Goal: Task Accomplishment & Management: Manage account settings

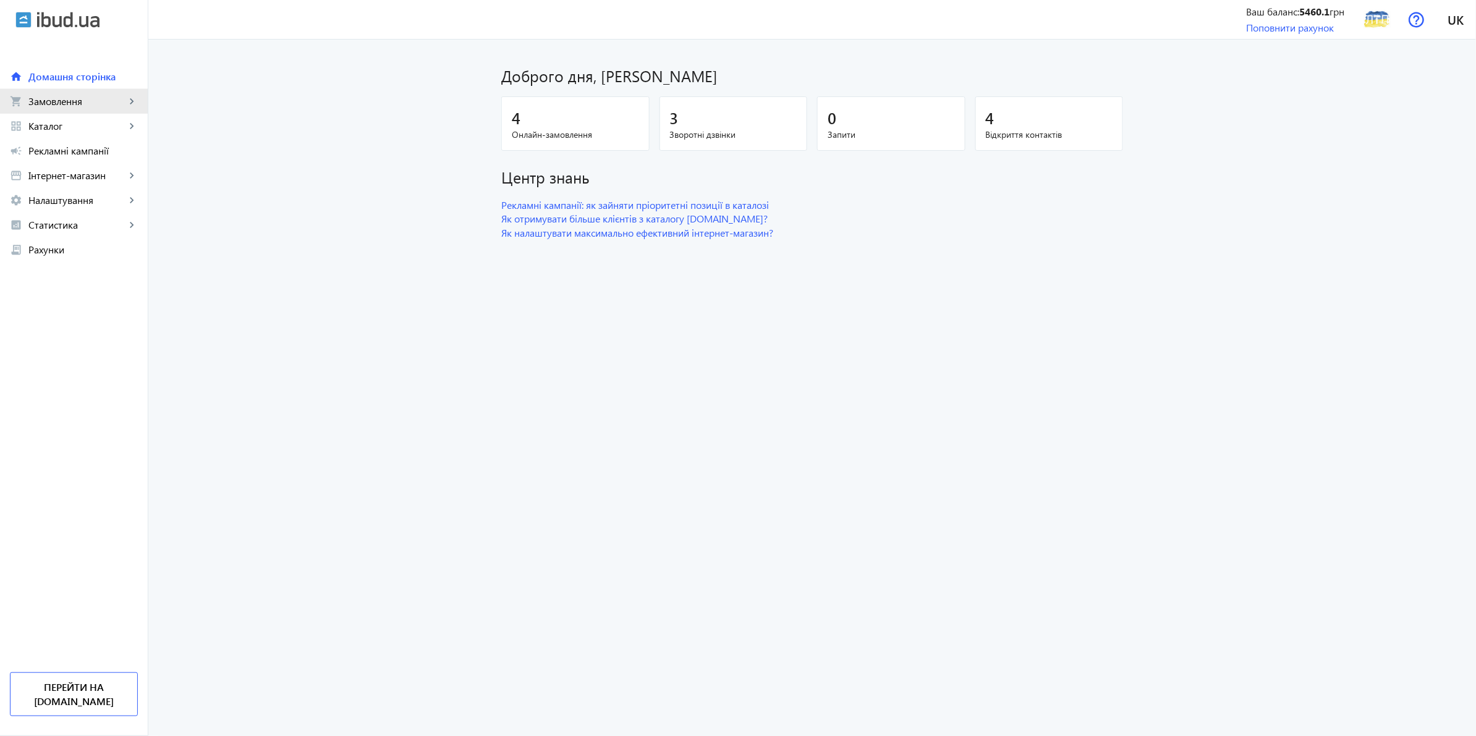
click at [66, 100] on span "Замовлення" at bounding box center [76, 101] width 97 height 12
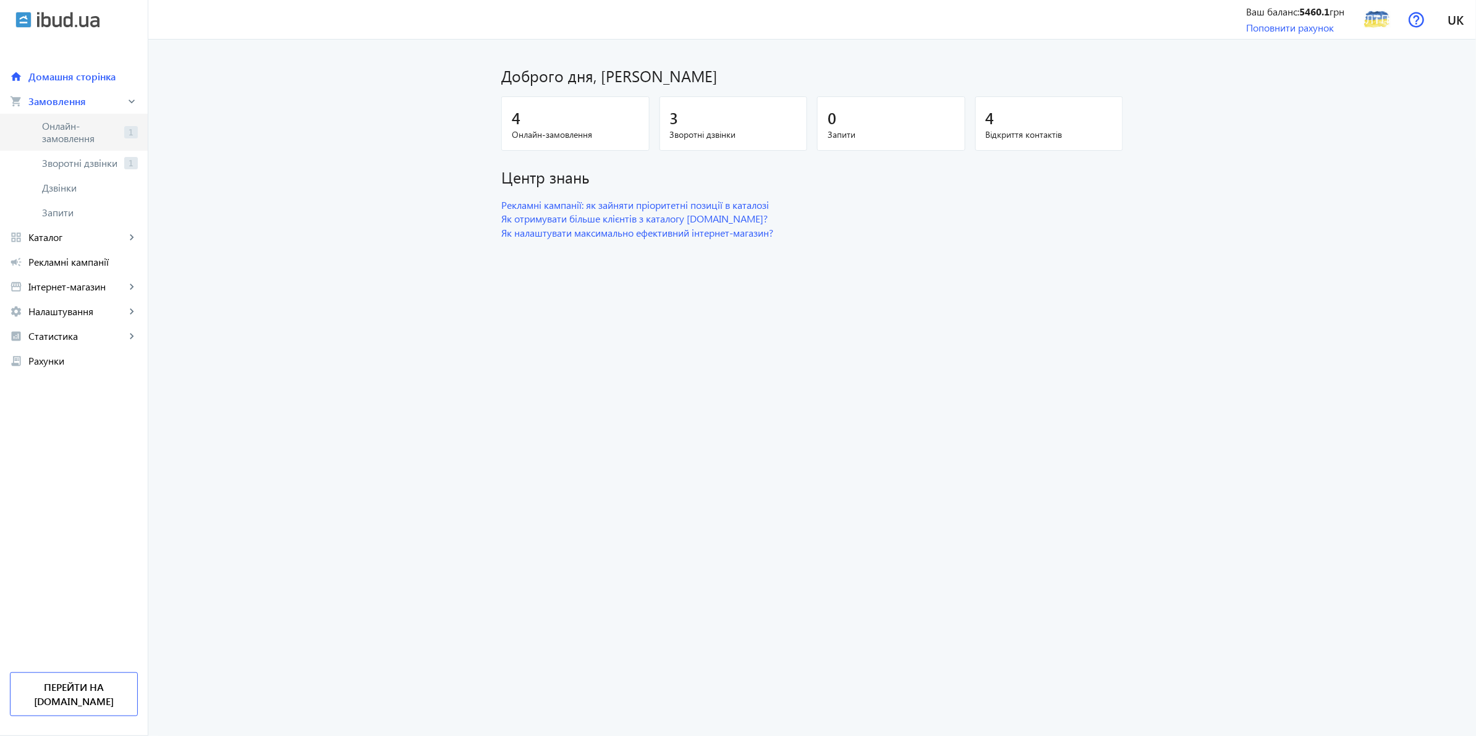
click at [93, 137] on span "Онлайн-замовлення" at bounding box center [80, 132] width 77 height 25
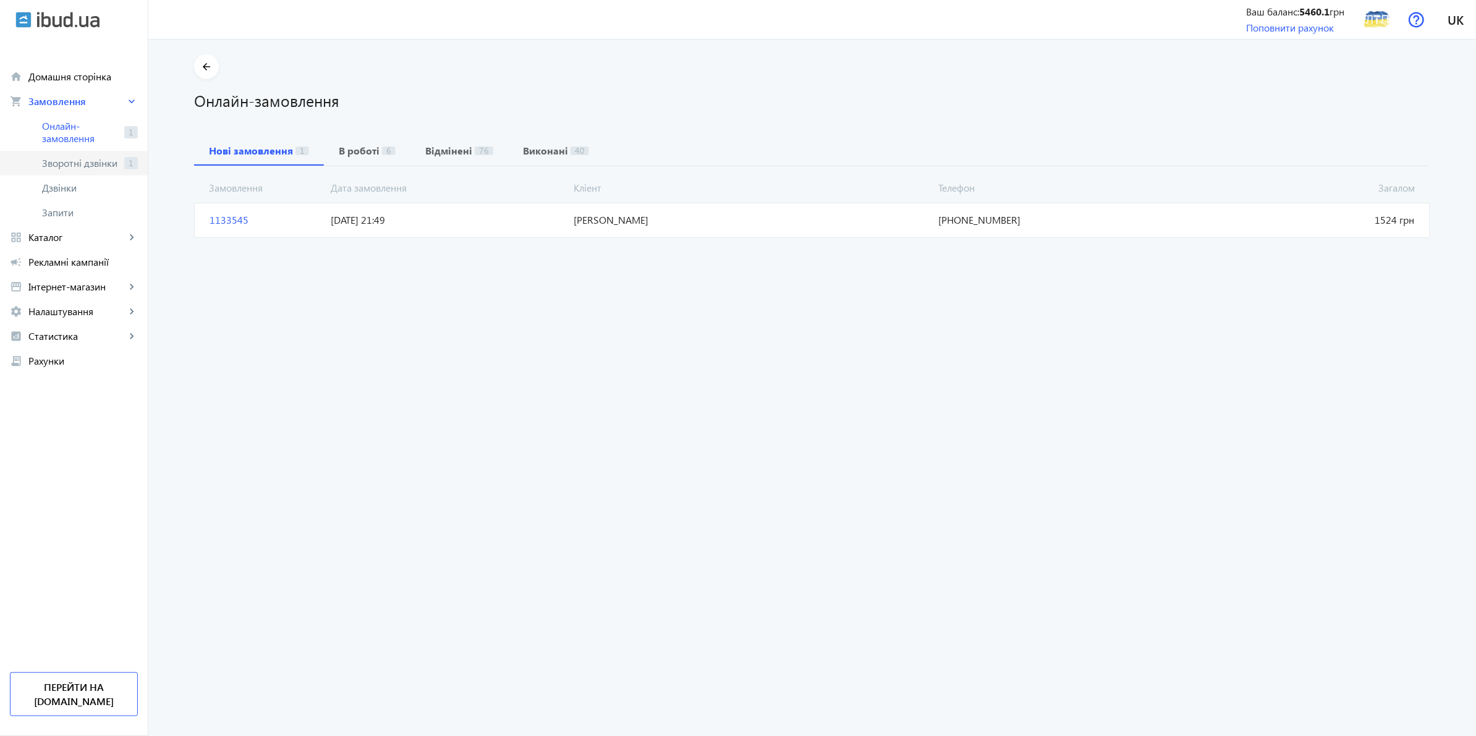
click at [91, 168] on span "Зворотні дзвінки" at bounding box center [80, 163] width 77 height 12
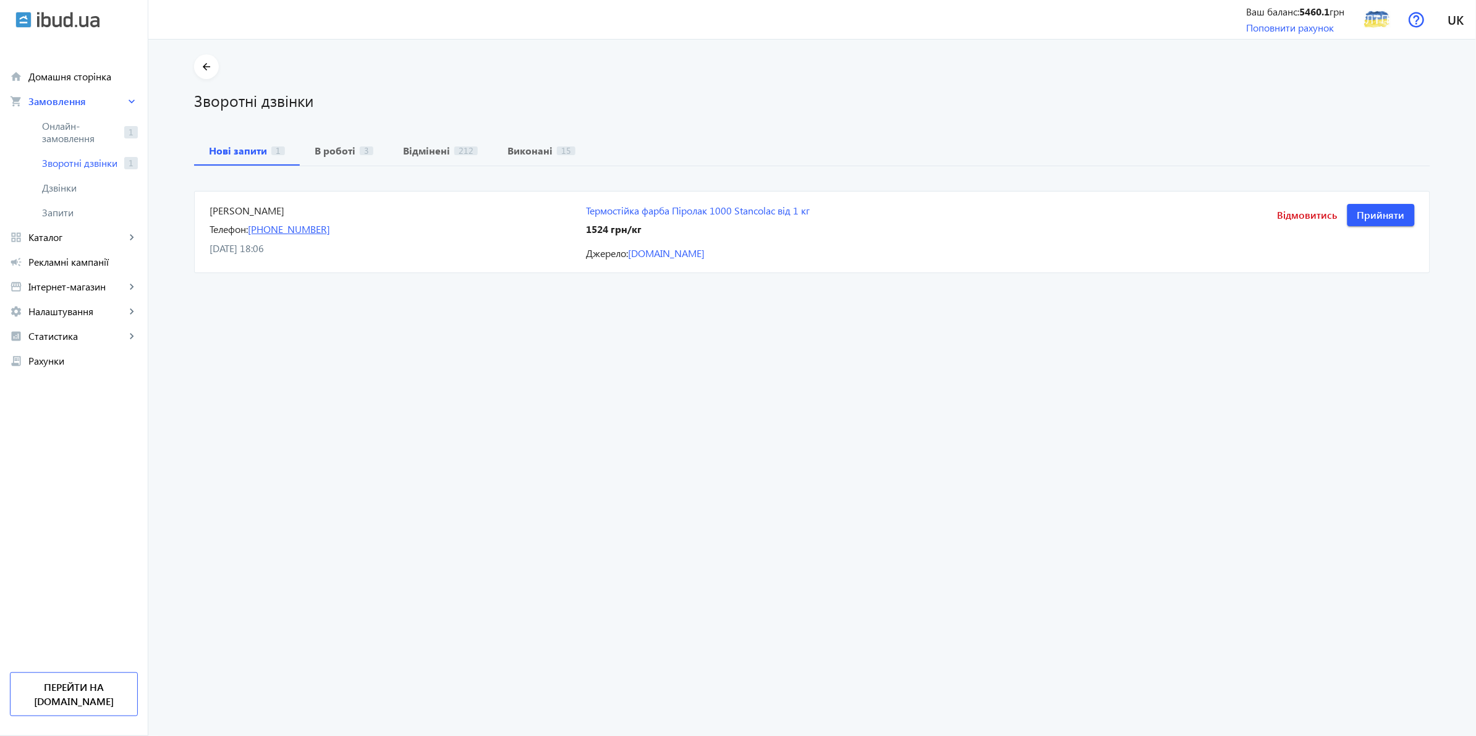
drag, startPoint x: 364, startPoint y: 229, endPoint x: 249, endPoint y: 224, distance: 114.5
click at [249, 224] on div "Телефон: [PHONE_NUMBER]" at bounding box center [391, 230] width 362 height 14
copy link "[PHONE_NUMBER]"
click at [186, 314] on returning-calls "arrow_back Зворотні дзвінки Нові запити 1 В роботі 3 Відмінені 212 Виконані 15 …" at bounding box center [812, 388] width 1328 height 697
click at [1293, 216] on span "Відмовитись" at bounding box center [1308, 215] width 60 height 14
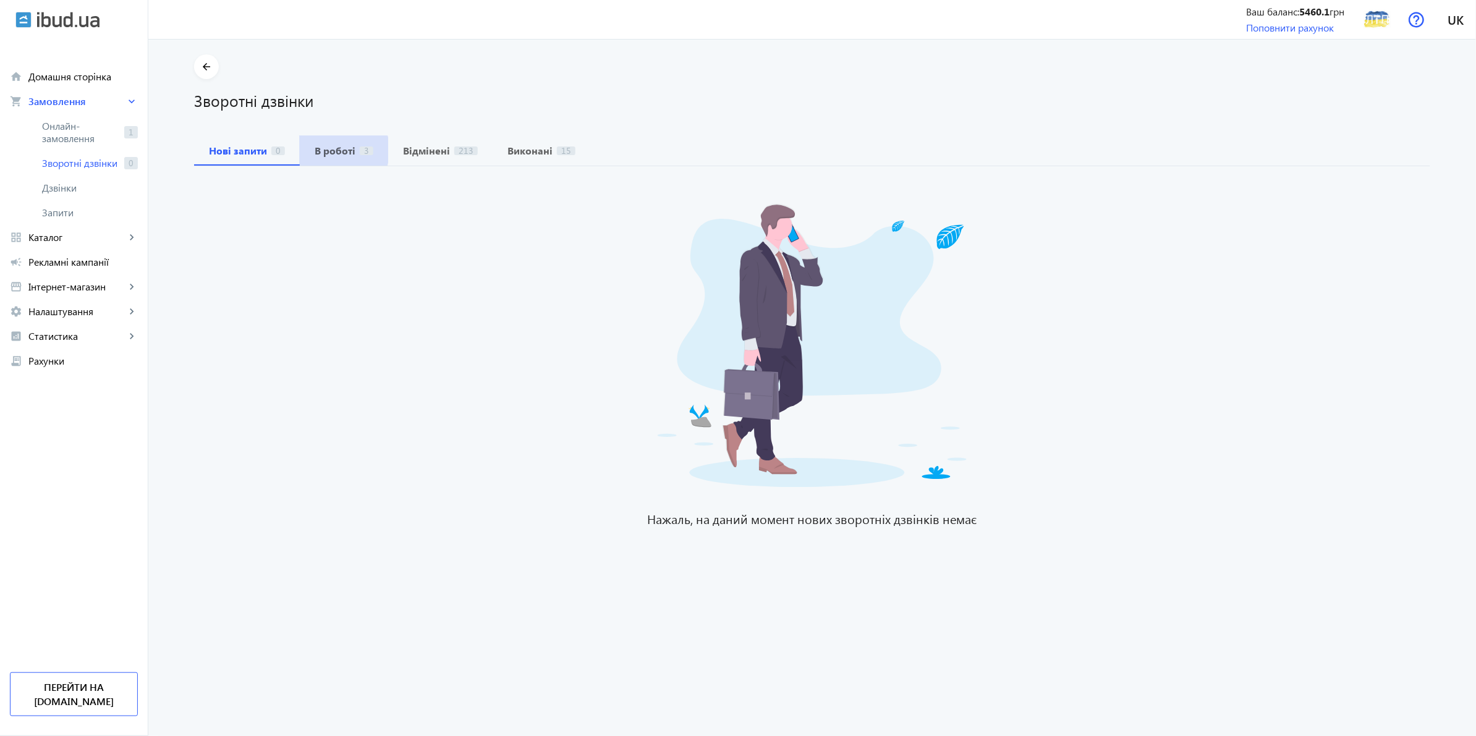
click at [322, 150] on b "В роботі" at bounding box center [335, 151] width 41 height 10
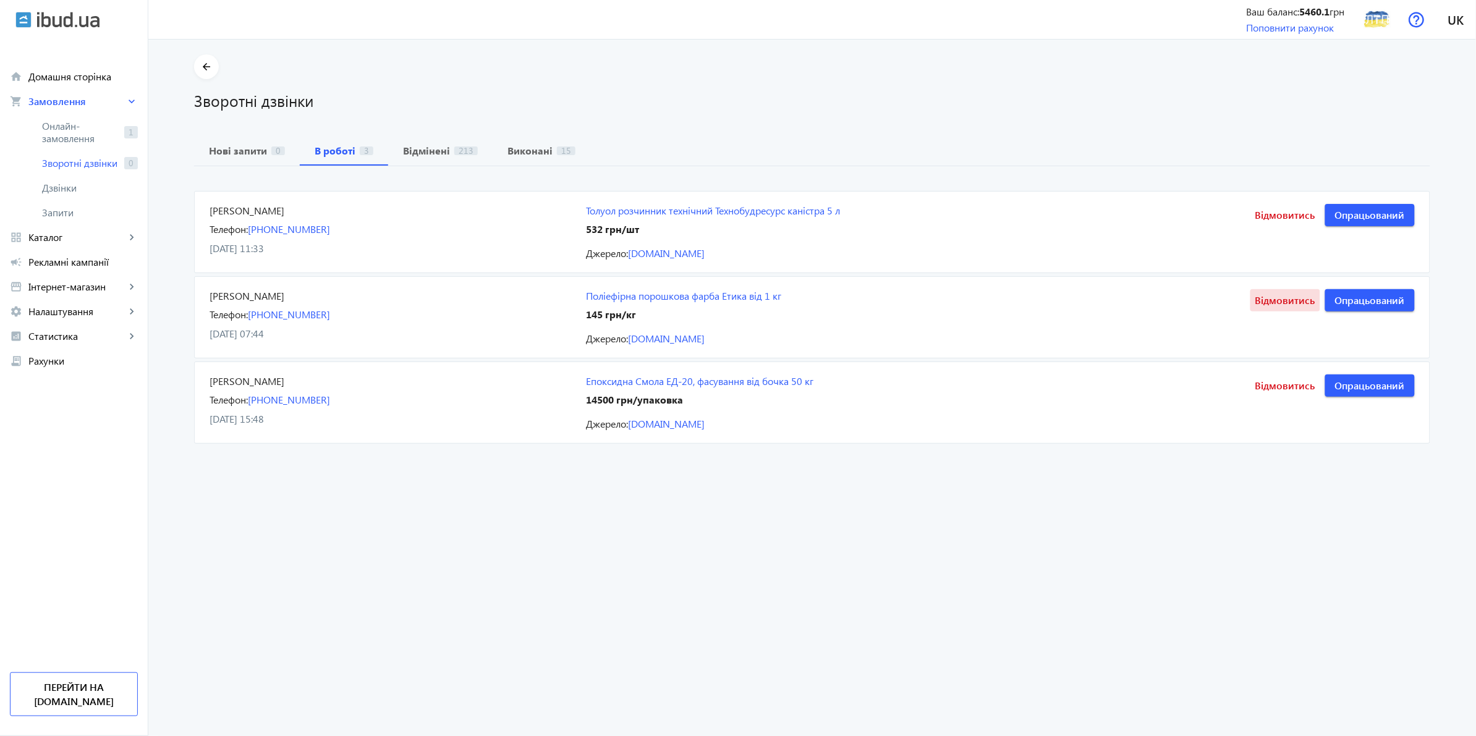
click at [1299, 303] on span "Відмовитись" at bounding box center [1286, 301] width 60 height 14
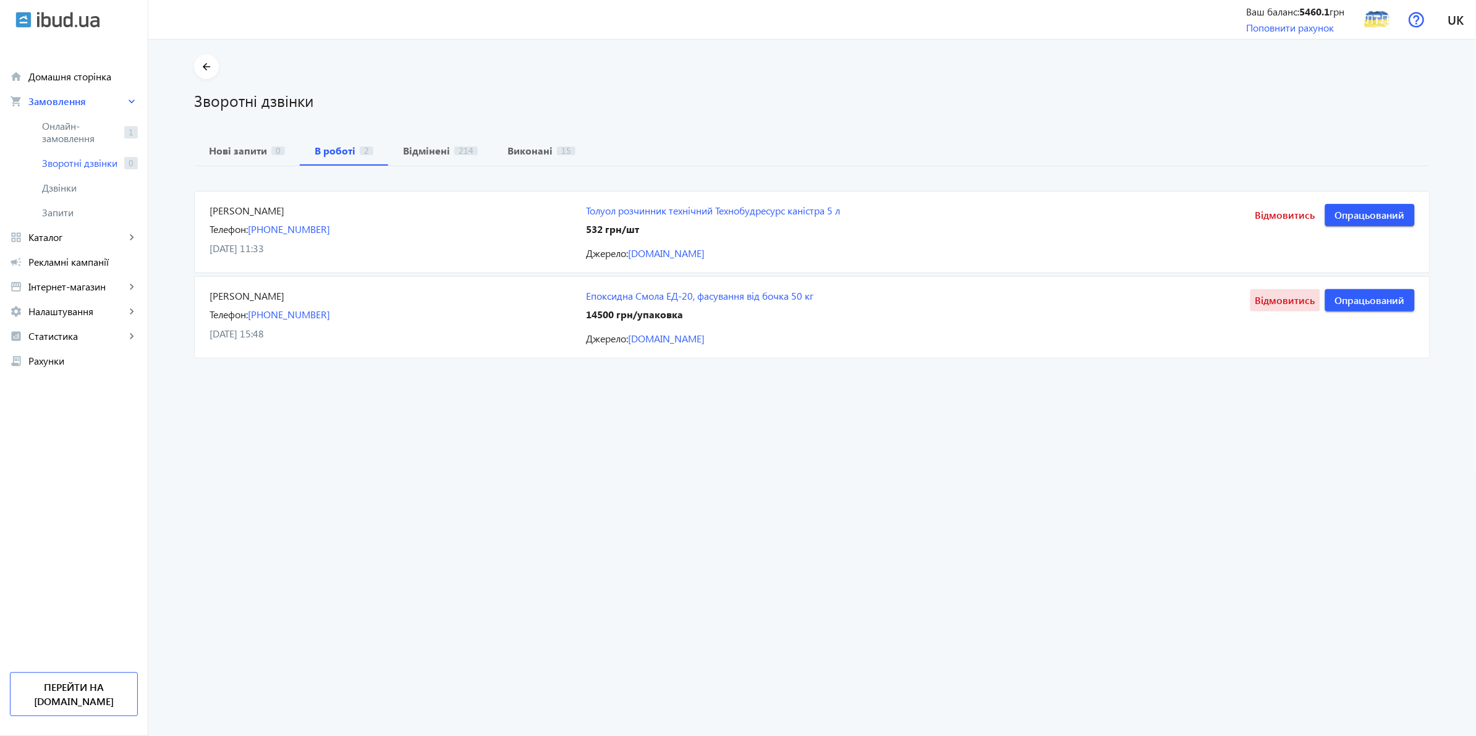
click at [1295, 303] on span "Відмовитись" at bounding box center [1286, 301] width 60 height 14
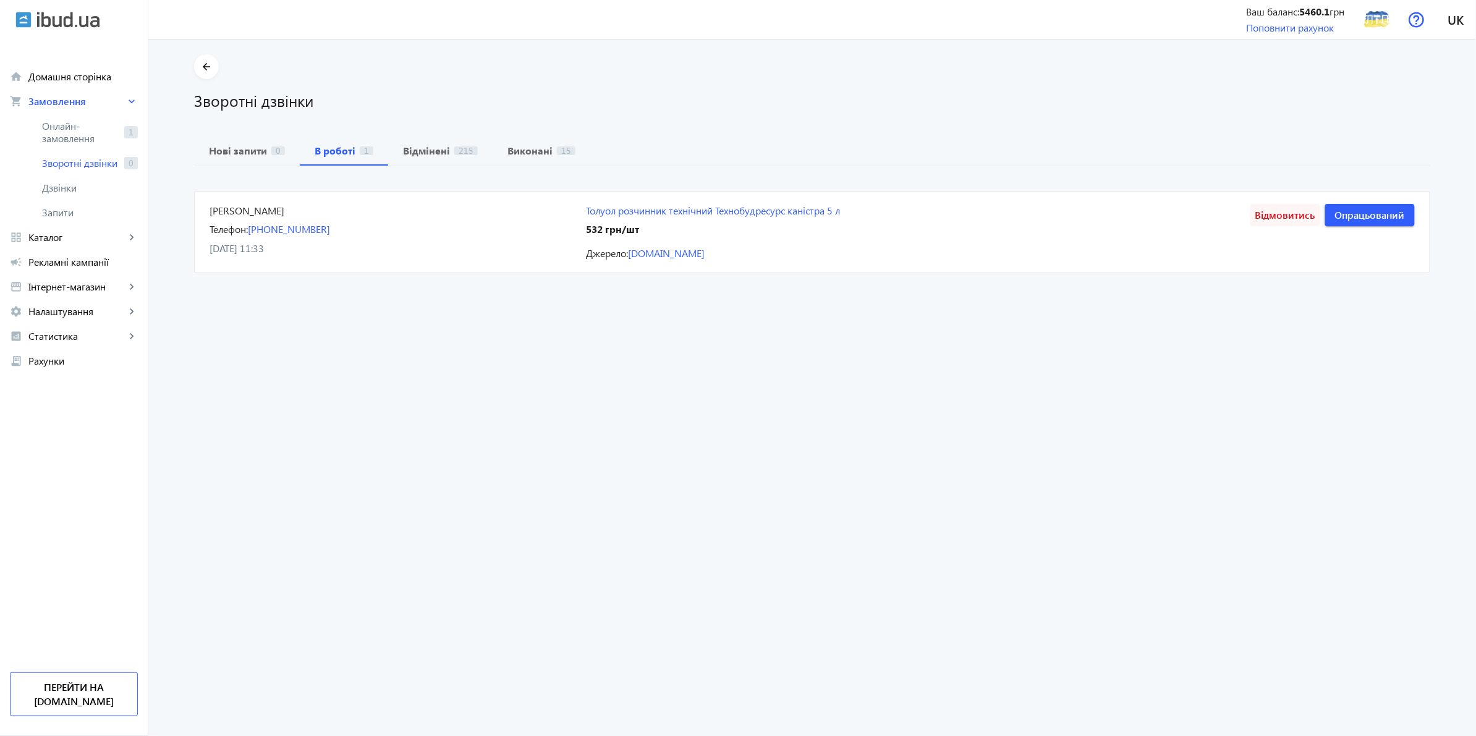
click at [1293, 212] on span "Відмовитись" at bounding box center [1286, 215] width 60 height 14
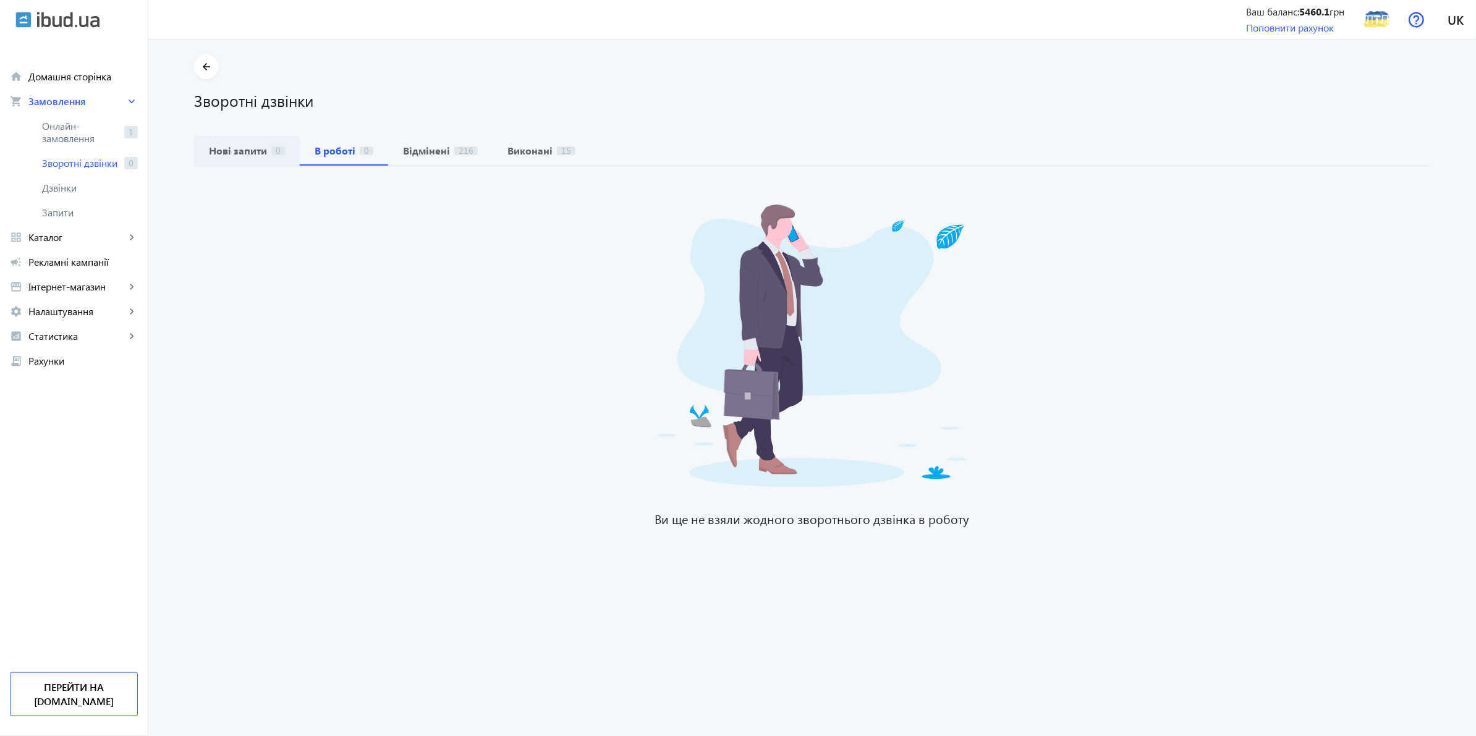
click at [239, 147] on b "Нові запити" at bounding box center [238, 151] width 58 height 10
click at [69, 78] on span "Домашня сторінка" at bounding box center [82, 76] width 109 height 12
